Goal: Task Accomplishment & Management: Manage account settings

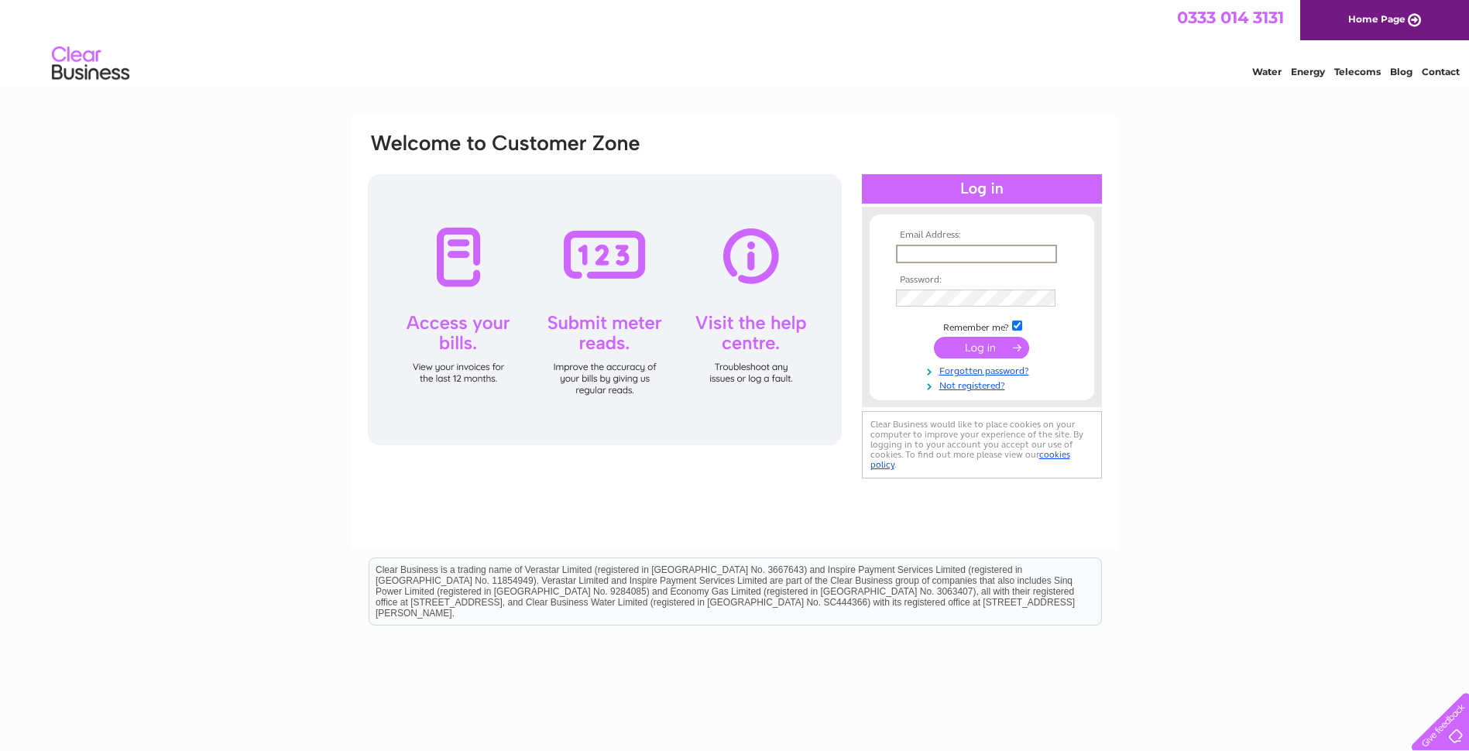
click at [943, 251] on input "text" at bounding box center [976, 254] width 161 height 19
type input "denis.lika@wgmengineering.co.uk"
click at [934, 337] on input "submit" at bounding box center [981, 348] width 95 height 22
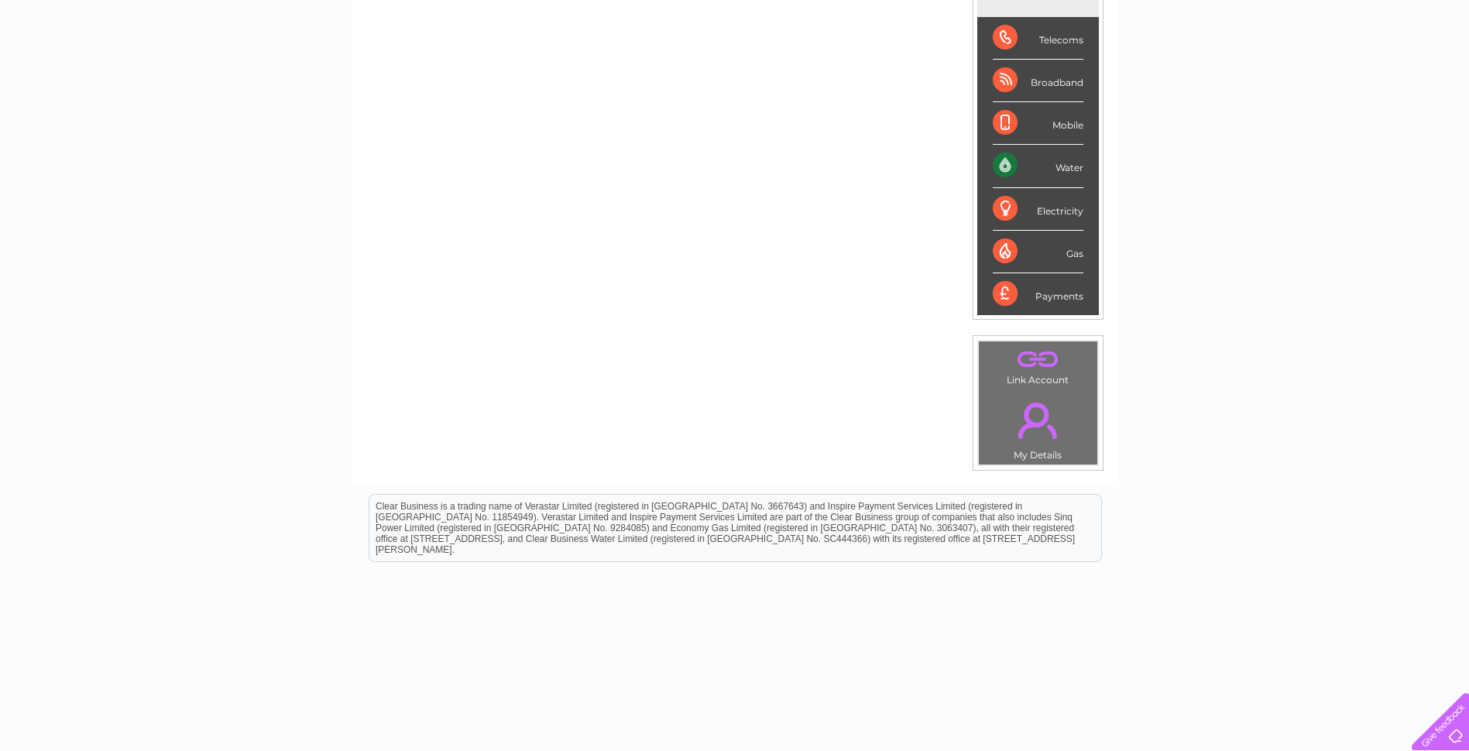
scroll to position [18, 0]
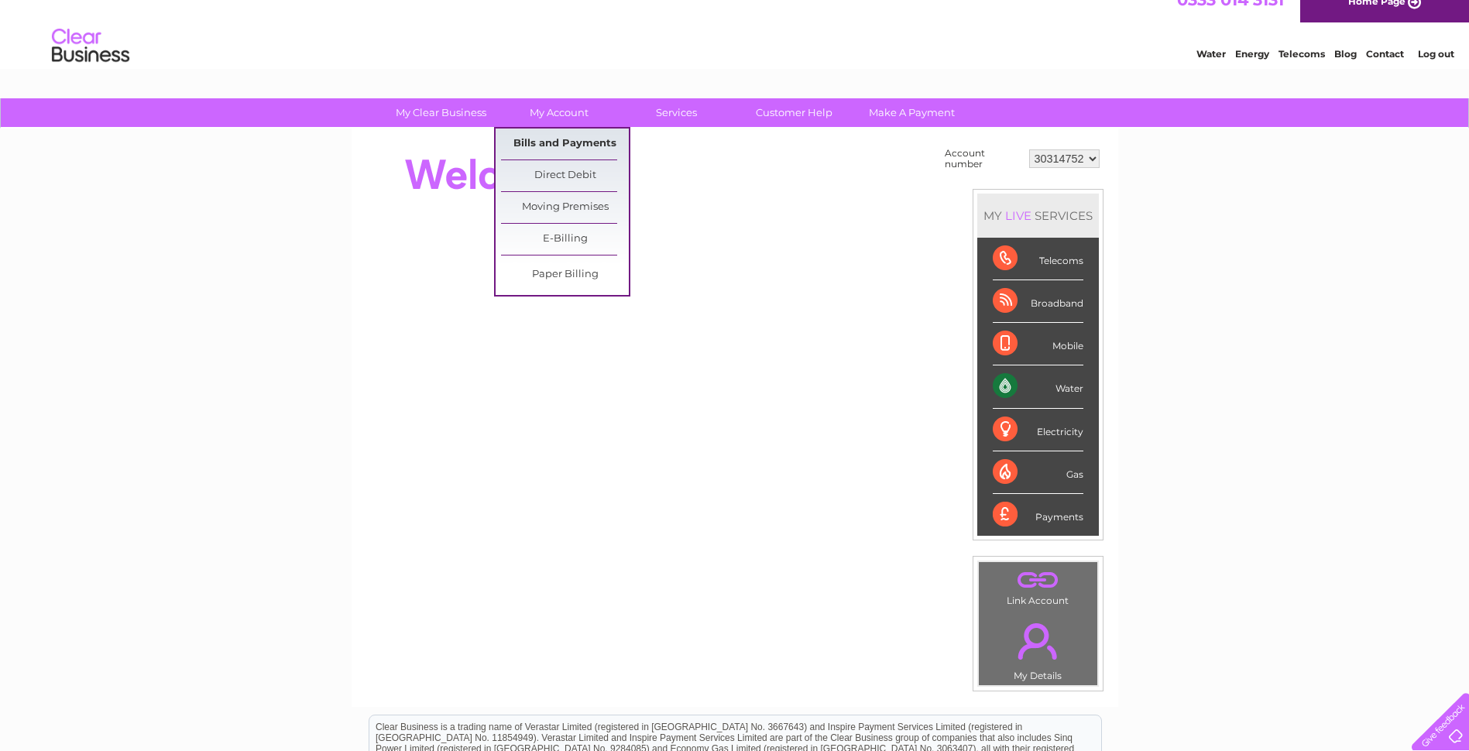
click at [564, 140] on link "Bills and Payments" at bounding box center [565, 144] width 128 height 31
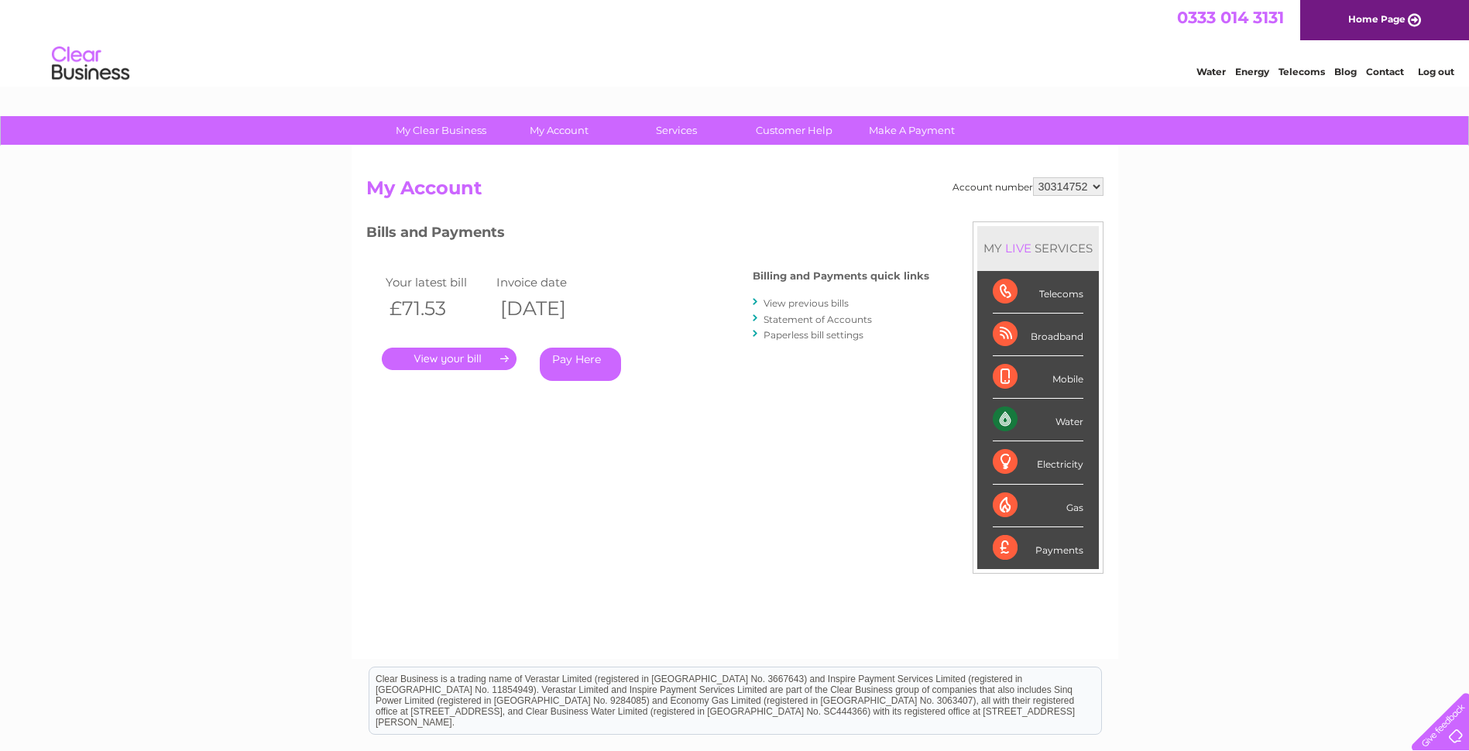
click at [480, 359] on link "." at bounding box center [449, 359] width 135 height 22
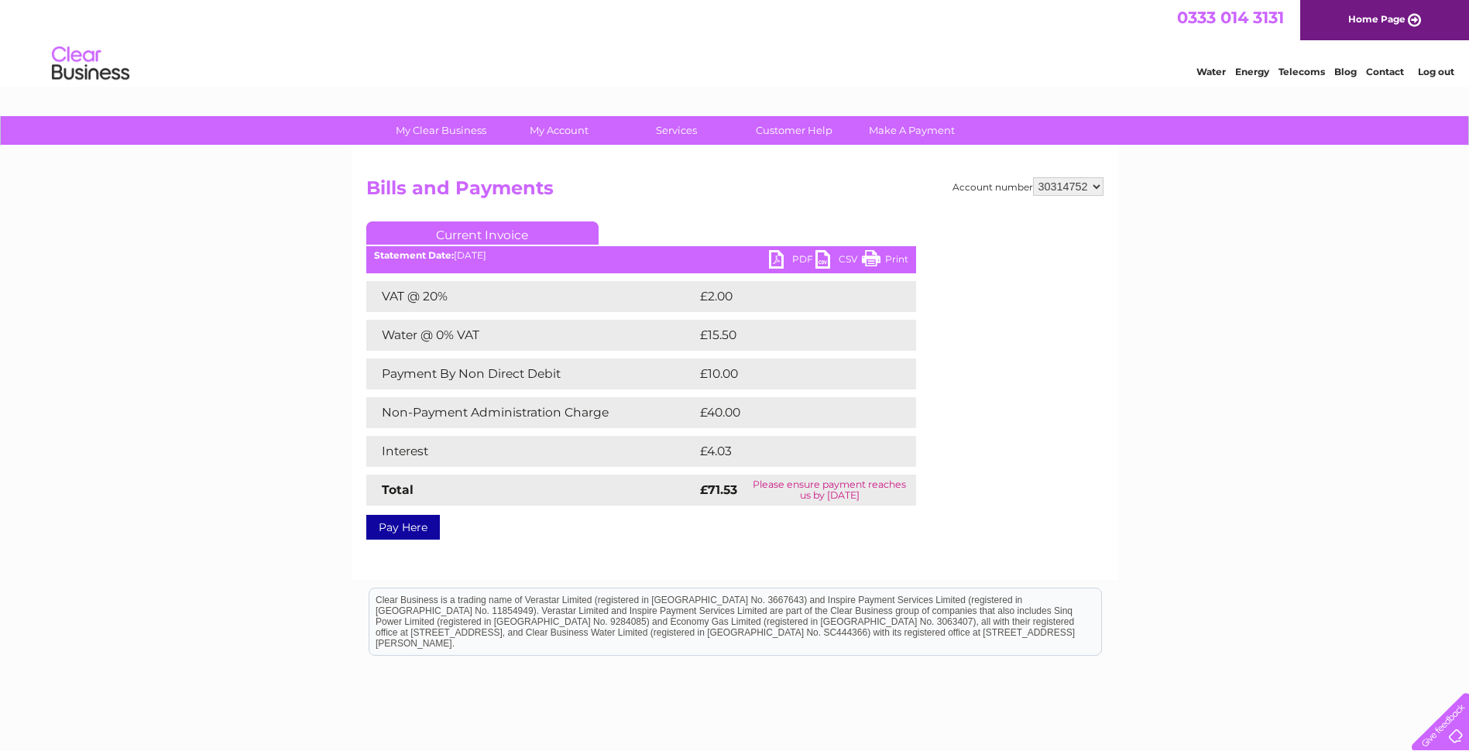
click at [783, 264] on link "PDF" at bounding box center [792, 261] width 46 height 22
